Goal: Task Accomplishment & Management: Manage account settings

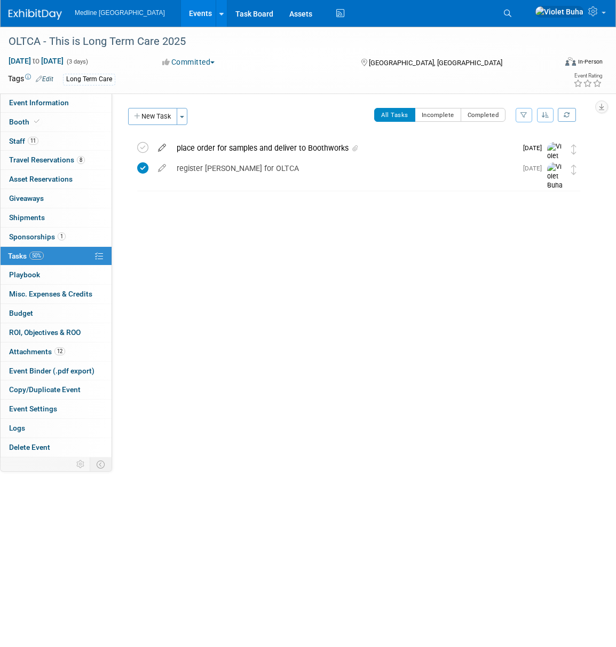
click at [163, 146] on icon at bounding box center [162, 145] width 19 height 13
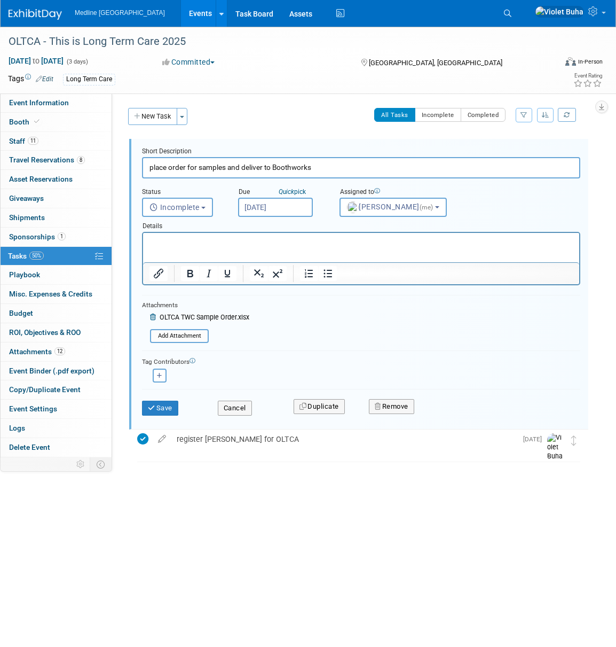
click at [189, 240] on p "Rich Text Area. Press ALT-0 for help." at bounding box center [362, 242] width 424 height 10
click at [164, 406] on button "Save" at bounding box center [160, 408] width 36 height 15
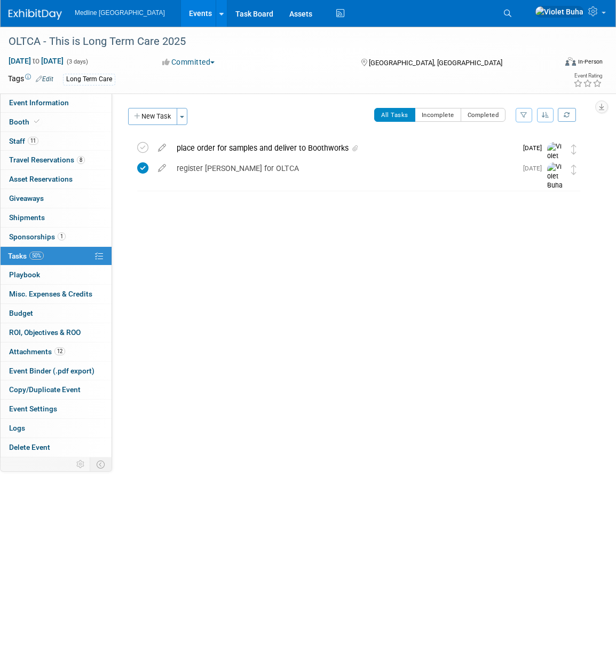
click at [213, 148] on div "place order for samples and deliver to Boothworks" at bounding box center [344, 148] width 346 height 18
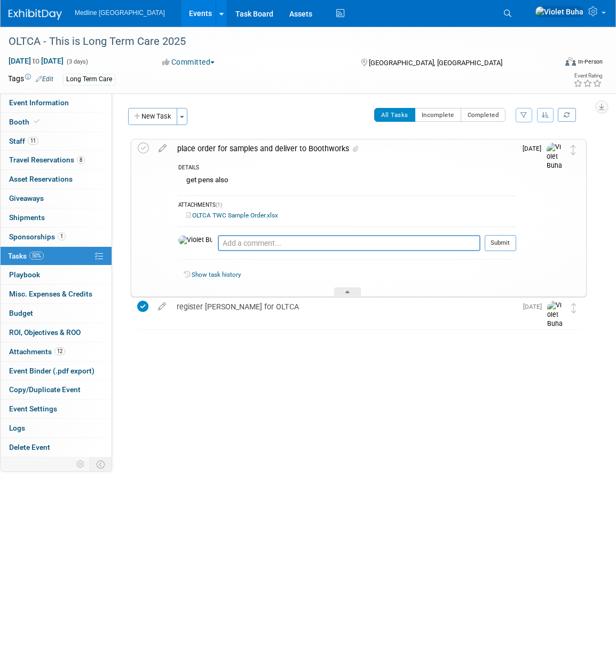
click at [232, 215] on link "OLTCA TWC Sample Order.xlsx" at bounding box center [232, 215] width 92 height 7
click at [207, 205] on div "ATTACHMENTS (1)" at bounding box center [347, 205] width 338 height 9
click at [162, 145] on icon at bounding box center [162, 145] width 19 height 13
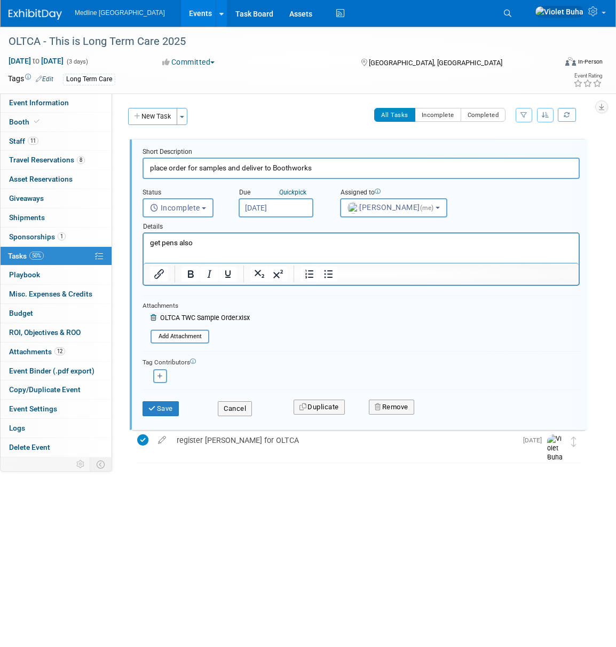
click at [153, 316] on icon at bounding box center [155, 318] width 8 height 6
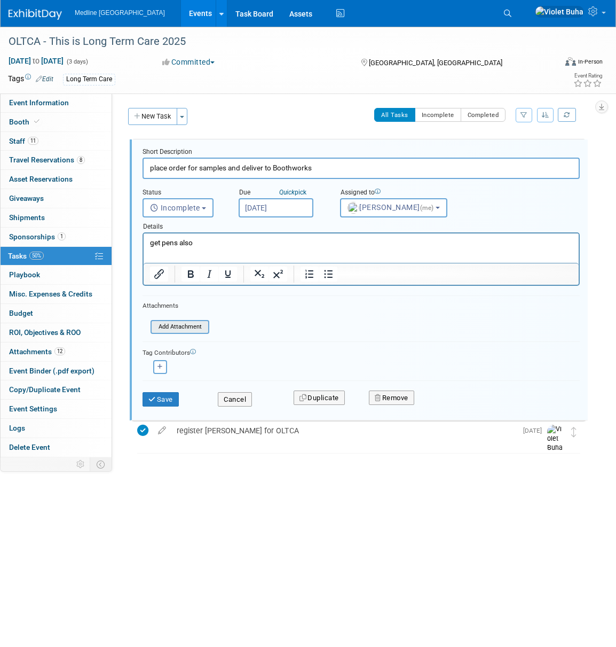
click at [178, 327] on input "file" at bounding box center [153, 327] width 109 height 12
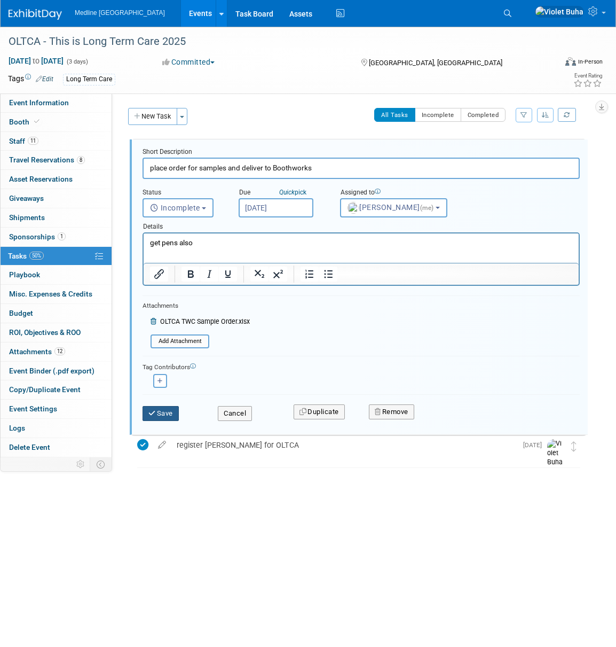
click at [169, 413] on button "Save" at bounding box center [161, 413] width 36 height 15
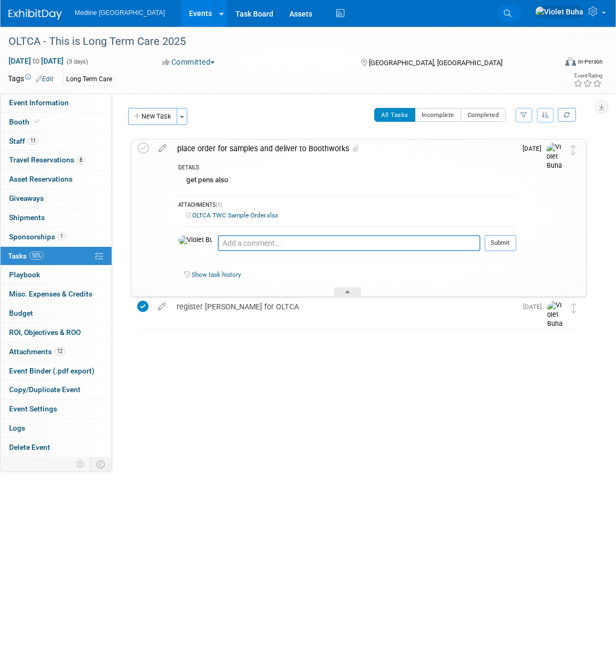
click at [512, 14] on icon at bounding box center [507, 13] width 7 height 7
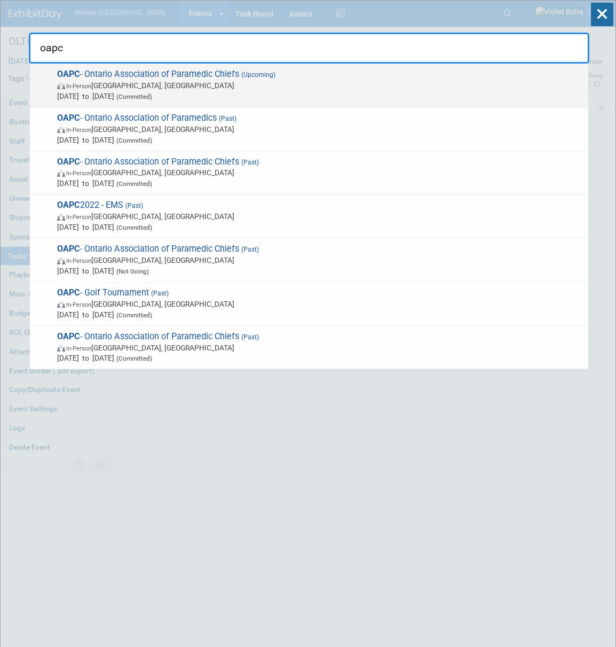
type input "oapc"
click at [199, 75] on span "OAPC - Ontario Association of Paramedic Chiefs (Upcoming) In-Person [GEOGRAPHIC…" at bounding box center [318, 85] width 529 height 33
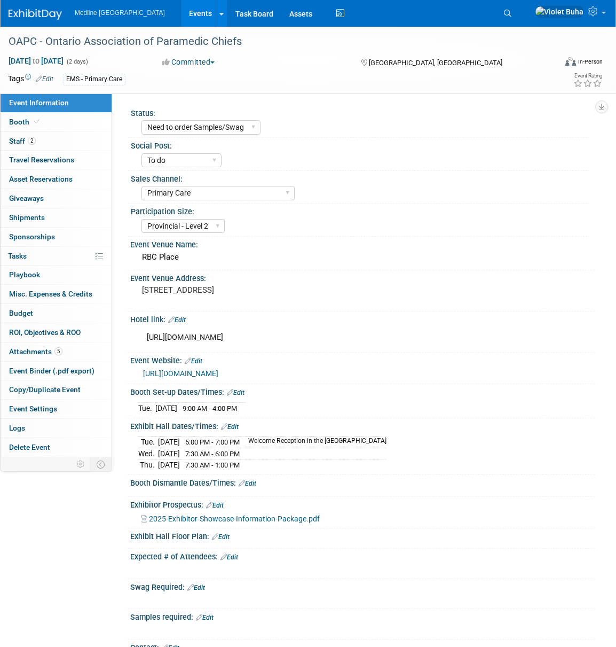
select select "Need to order Samples/Swag"
select select "To do"
select select "Primary Care"
select select "Provincial - Level 2"
